Goal: Information Seeking & Learning: Check status

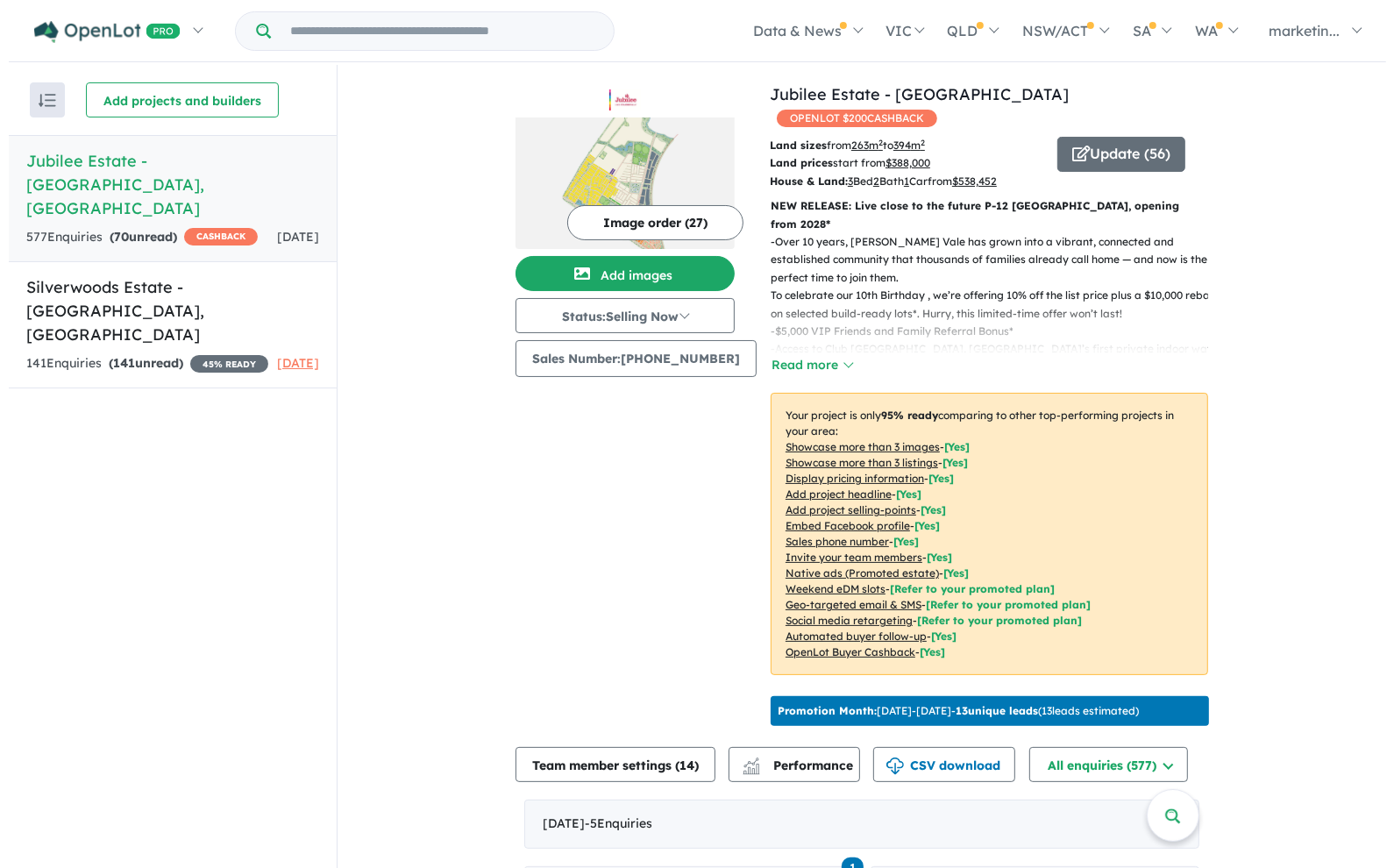
scroll to position [109, 0]
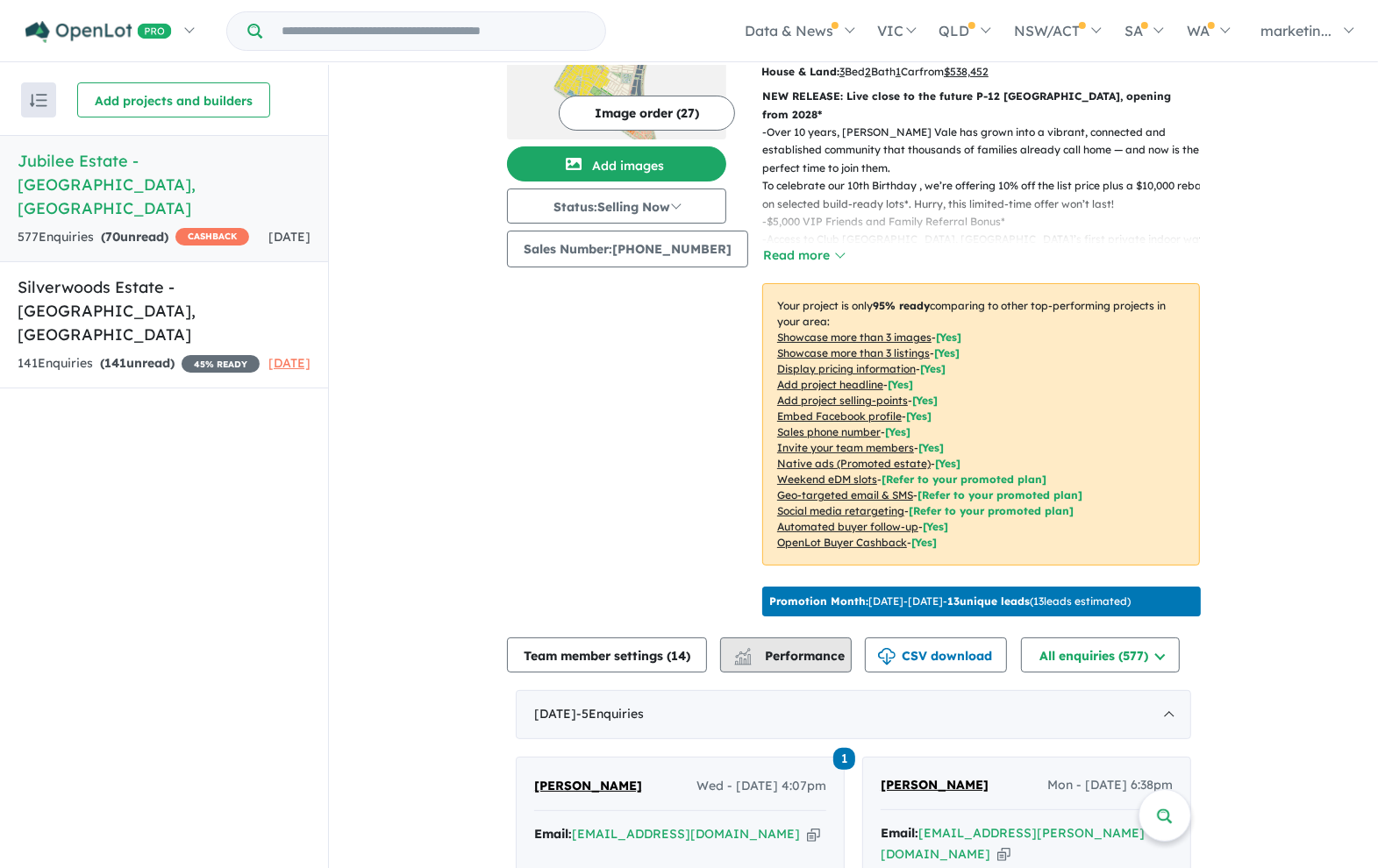
click at [775, 648] on span "Performance" at bounding box center [790, 656] width 108 height 16
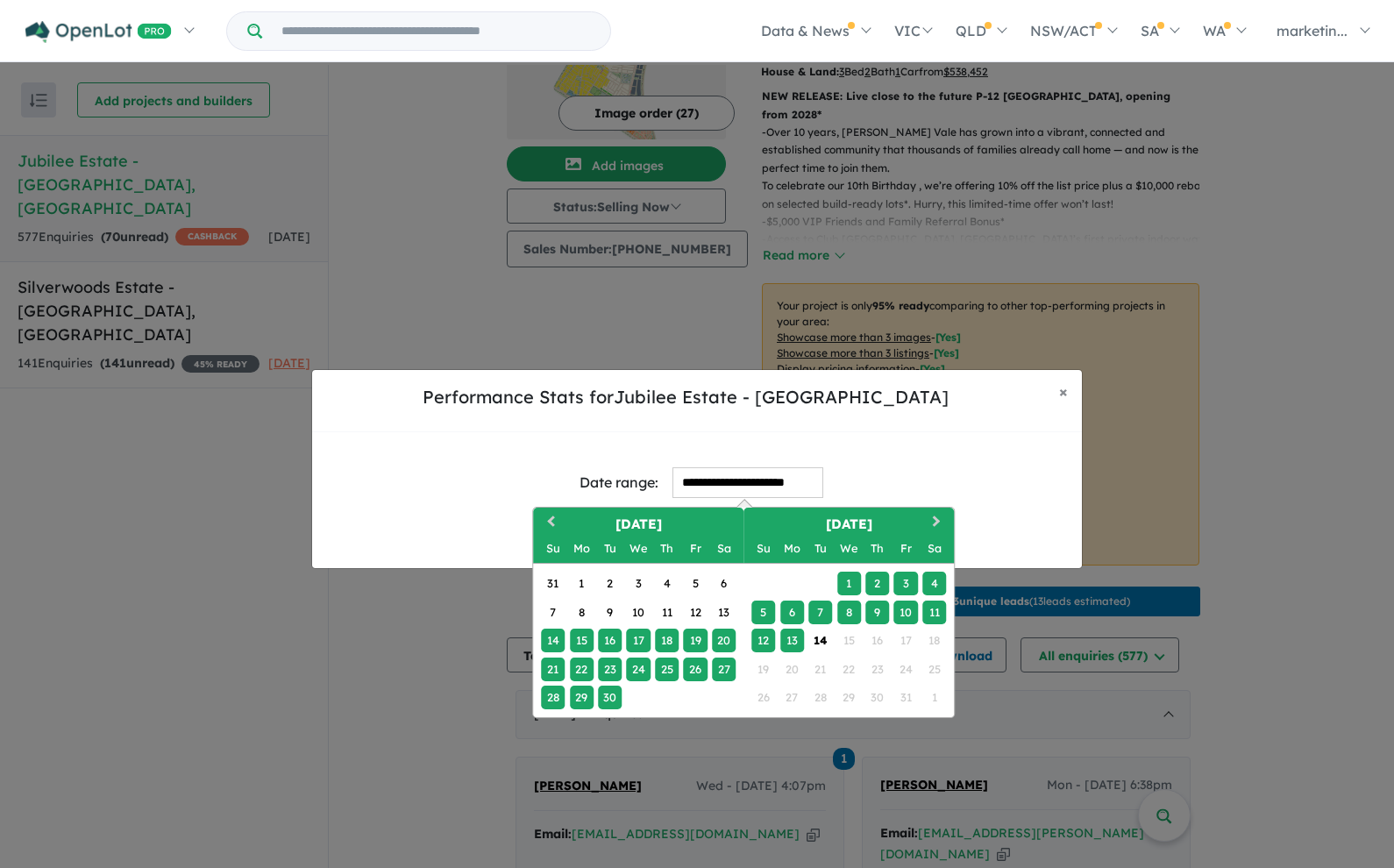
click at [695, 481] on input "**********" at bounding box center [748, 482] width 151 height 30
click at [580, 581] on div "1" at bounding box center [582, 584] width 24 height 24
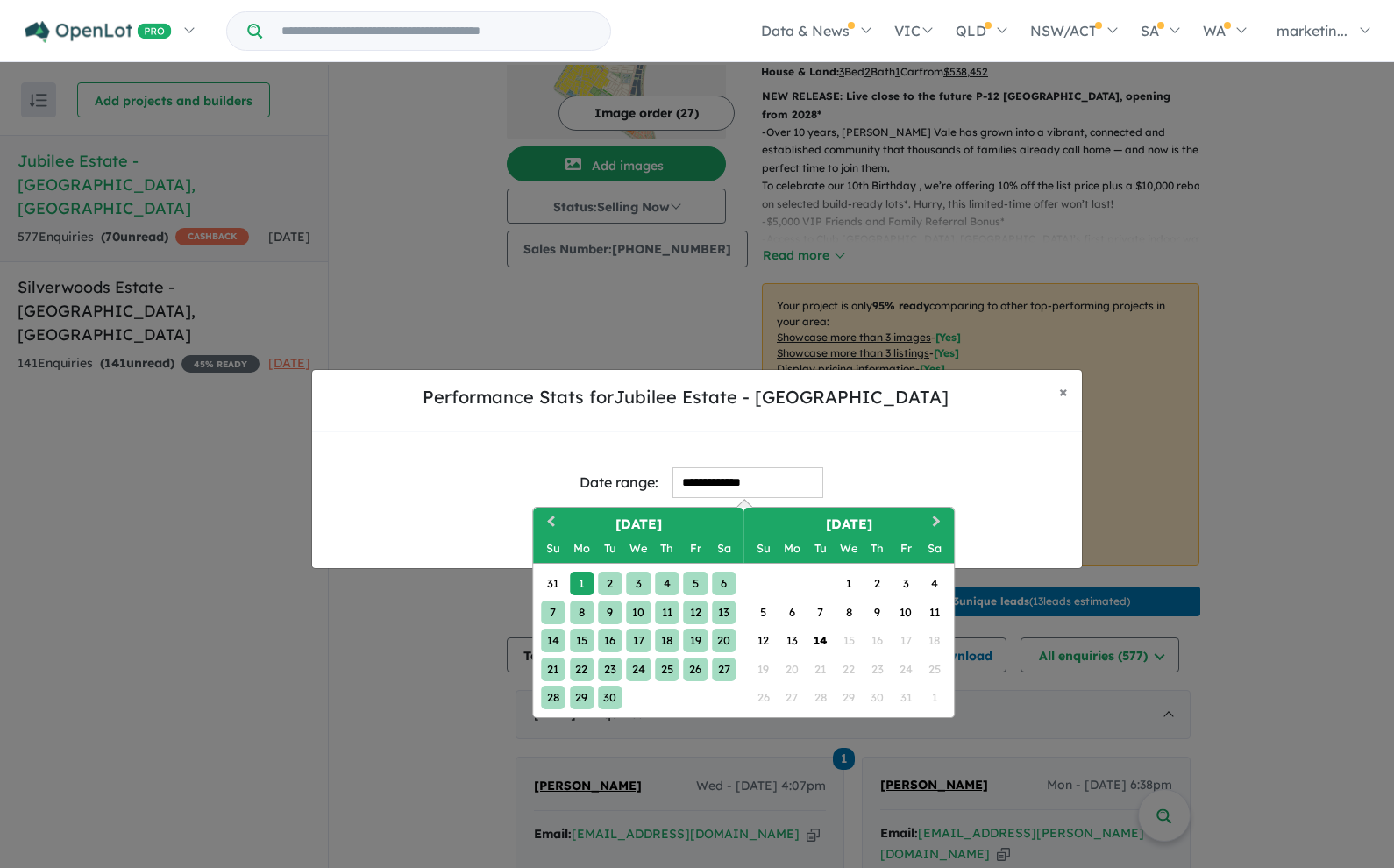
click at [610, 702] on div "30" at bounding box center [610, 698] width 24 height 24
type input "**********"
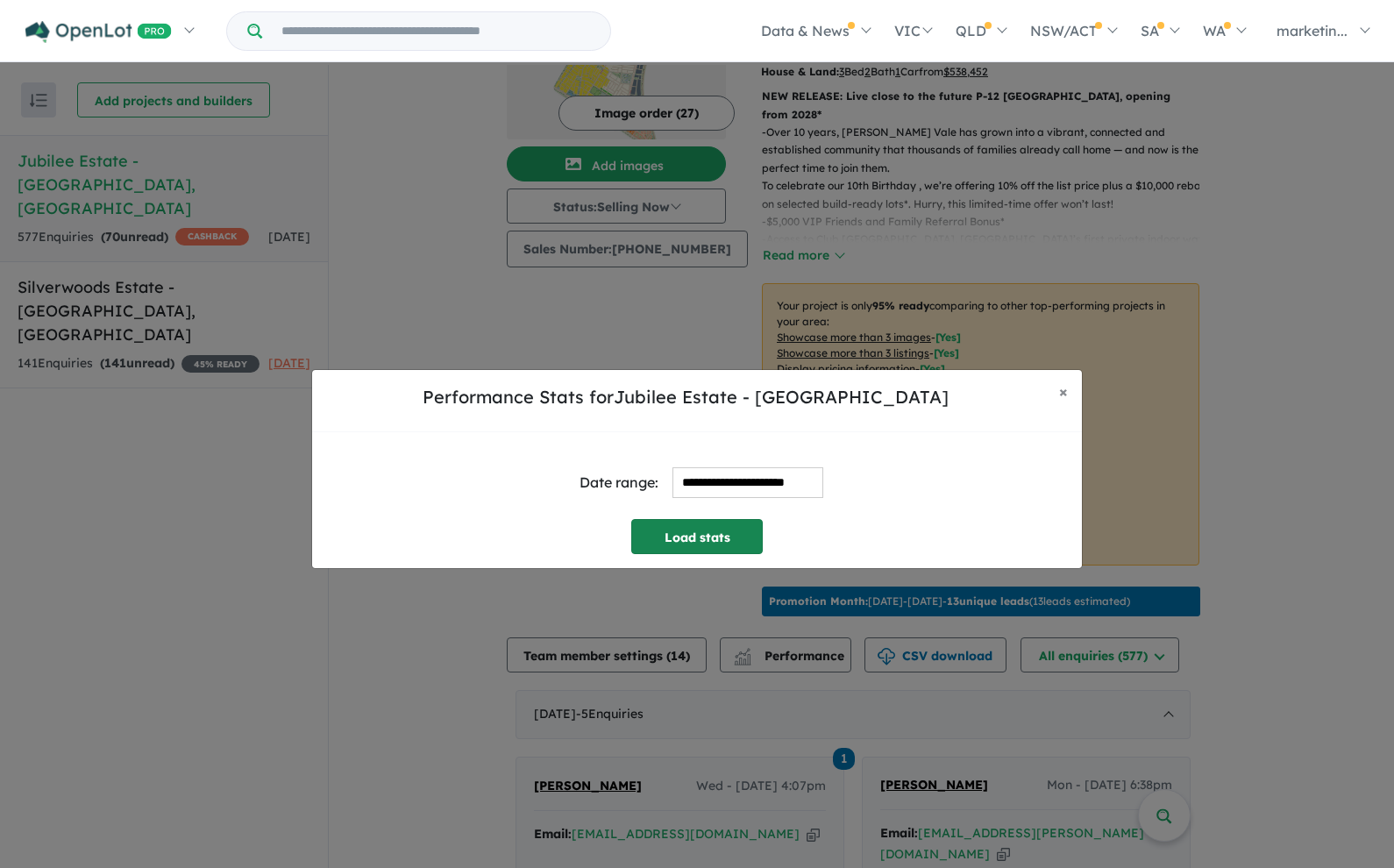
click at [737, 539] on button "Load stats" at bounding box center [697, 537] width 131 height 35
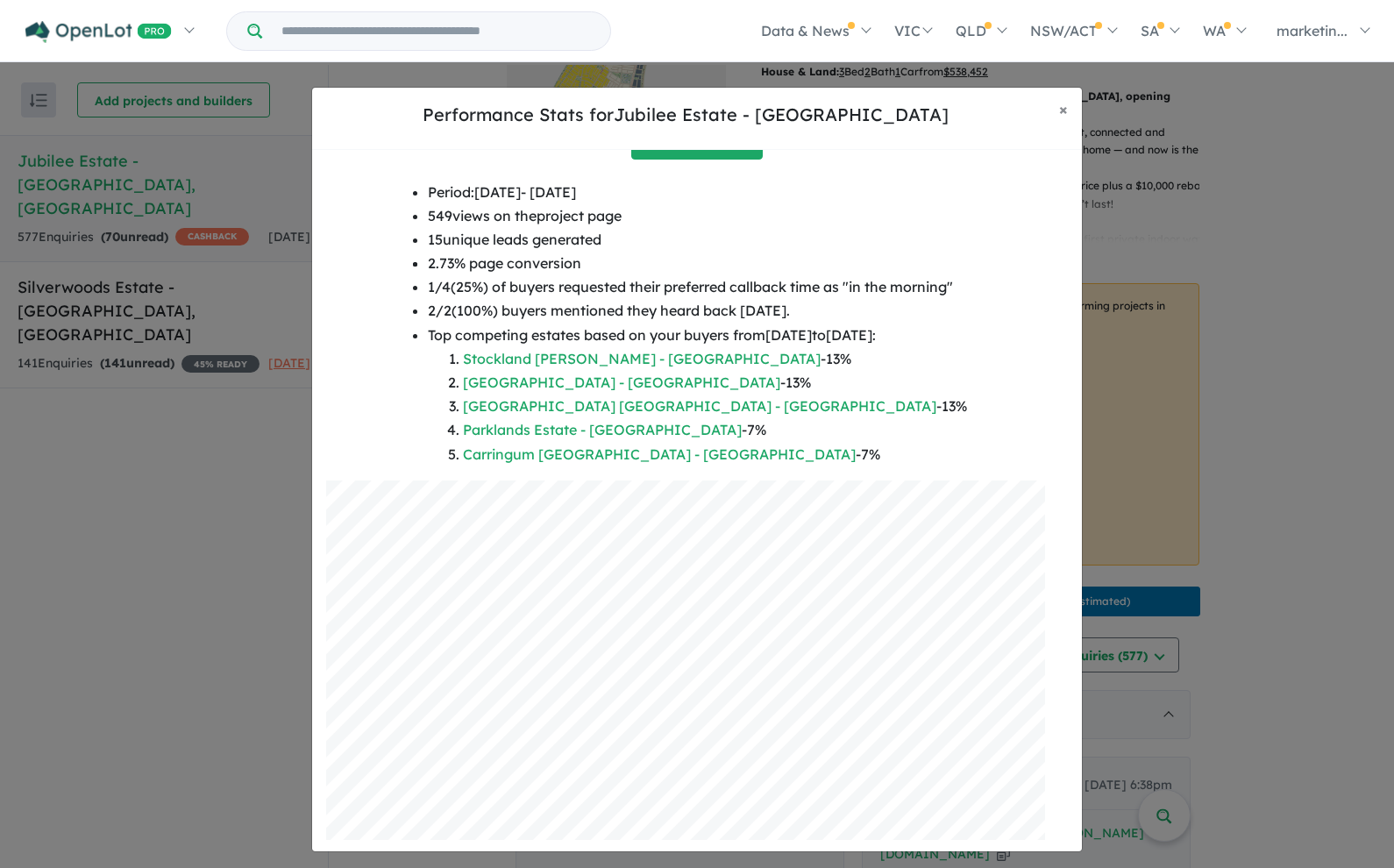
scroll to position [115, 0]
click at [418, 199] on div "Period: [DATE] - [DATE] 549 views on the project page 15 unique leads generated…" at bounding box center [697, 328] width 742 height 300
click at [428, 211] on li "549 views on the project page" at bounding box center [697, 213] width 539 height 24
copy li "549"
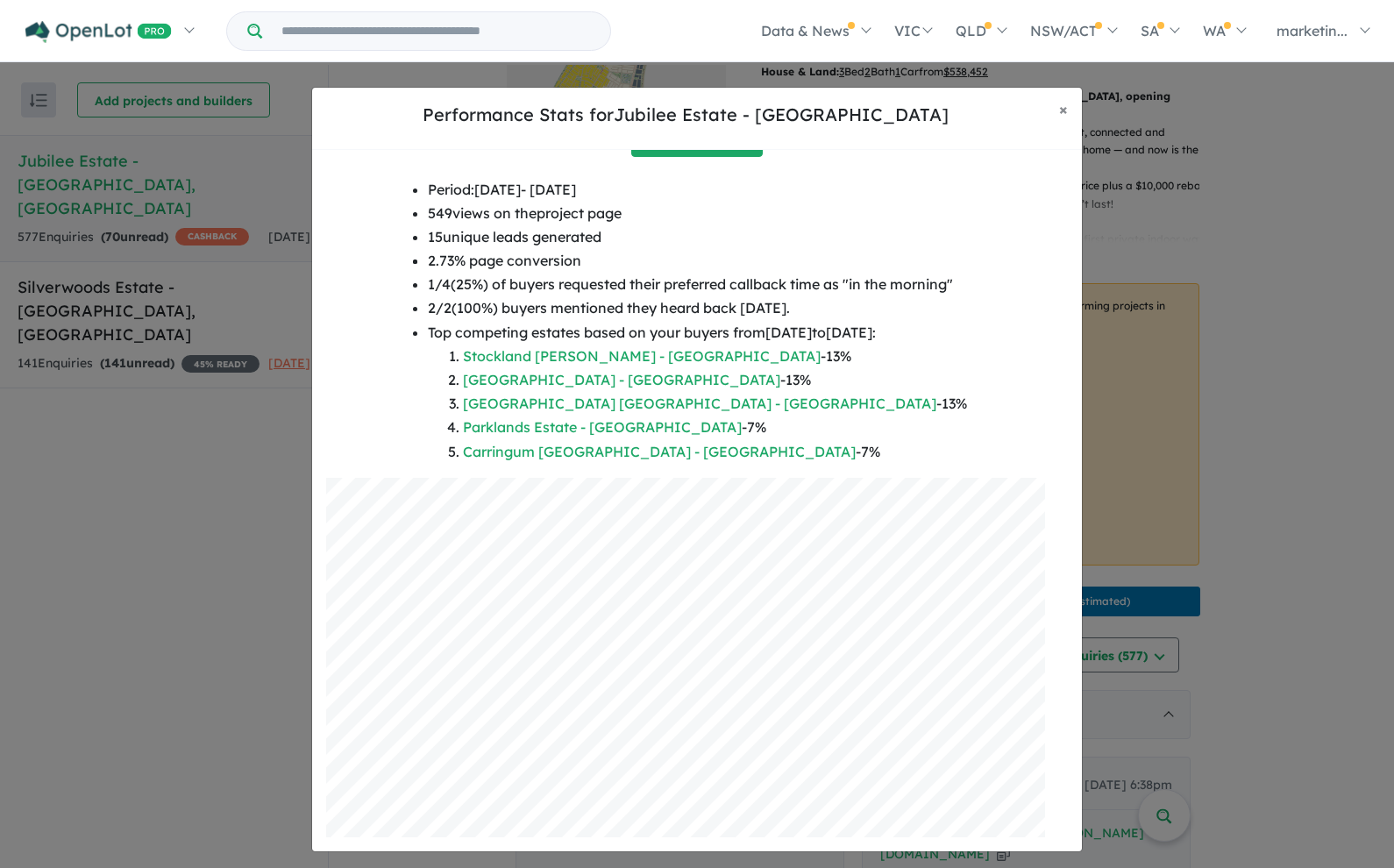
click at [500, 261] on li "2.73 % page conversion" at bounding box center [697, 261] width 539 height 24
drag, startPoint x: 423, startPoint y: 257, endPoint x: 449, endPoint y: 259, distance: 26.1
click at [449, 259] on li "2.73 % page conversion" at bounding box center [697, 261] width 539 height 24
copy li "2.73"
